Goal: Information Seeking & Learning: Understand process/instructions

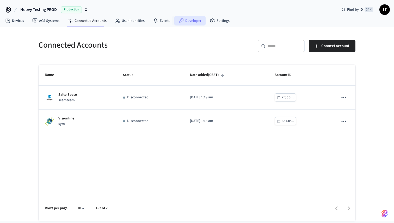
click at [193, 23] on link "Developer" at bounding box center [189, 20] width 31 height 9
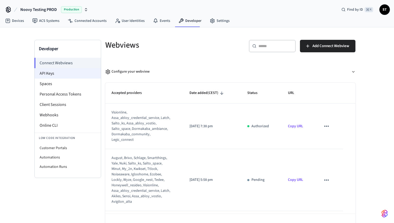
click at [67, 76] on li "API Keys" at bounding box center [68, 73] width 66 height 10
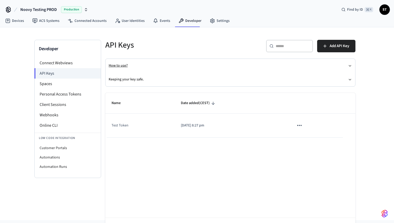
click at [123, 64] on button "How to use?" at bounding box center [230, 66] width 243 height 14
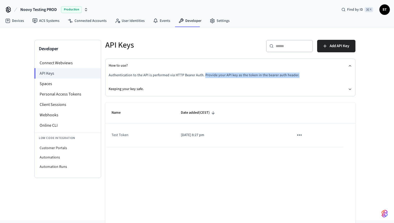
drag, startPoint x: 297, startPoint y: 75, endPoint x: 203, endPoint y: 76, distance: 93.3
click at [203, 76] on p "Authentication to the API is performed via HTTP Bearer Auth. Provide your API k…" at bounding box center [230, 75] width 243 height 5
drag, startPoint x: 136, startPoint y: 46, endPoint x: 102, endPoint y: 46, distance: 33.9
click at [102, 46] on div "API Keys" at bounding box center [163, 45] width 128 height 23
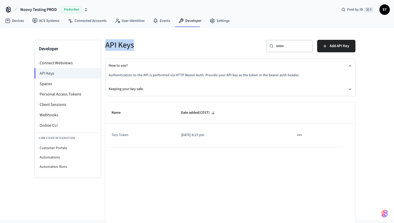
copy h5 "API Keys"
